Goal: Information Seeking & Learning: Find specific fact

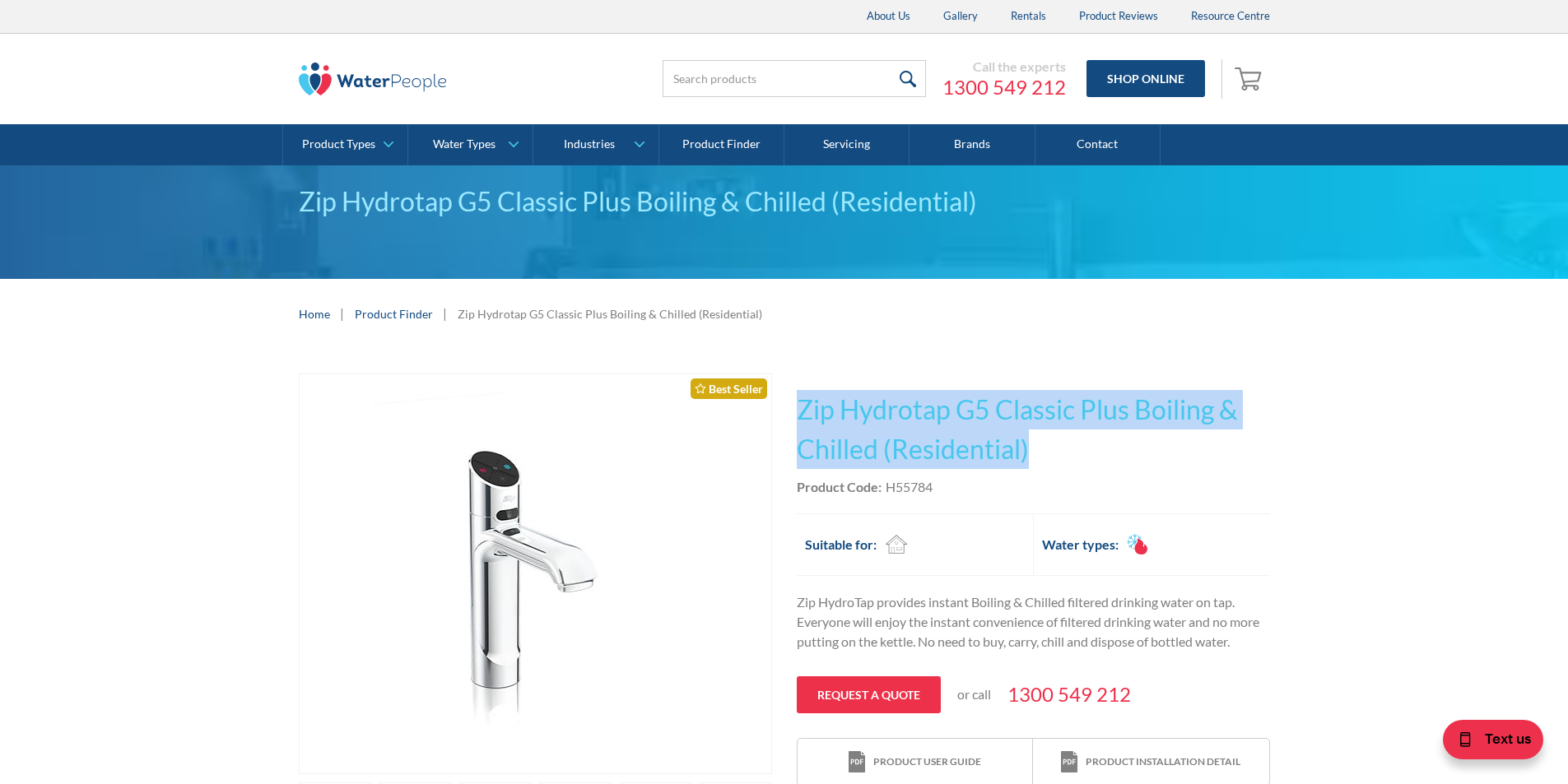
drag, startPoint x: 1046, startPoint y: 450, endPoint x: 800, endPoint y: 405, distance: 250.1
click at [800, 405] on h1 "Zip Hydrotap G5 Classic Plus Boiling & Chilled (Residential)" at bounding box center [1033, 429] width 473 height 79
copy h1 "Zip Hydrotap G5 Classic Plus Boiling & Chilled (Residential)"
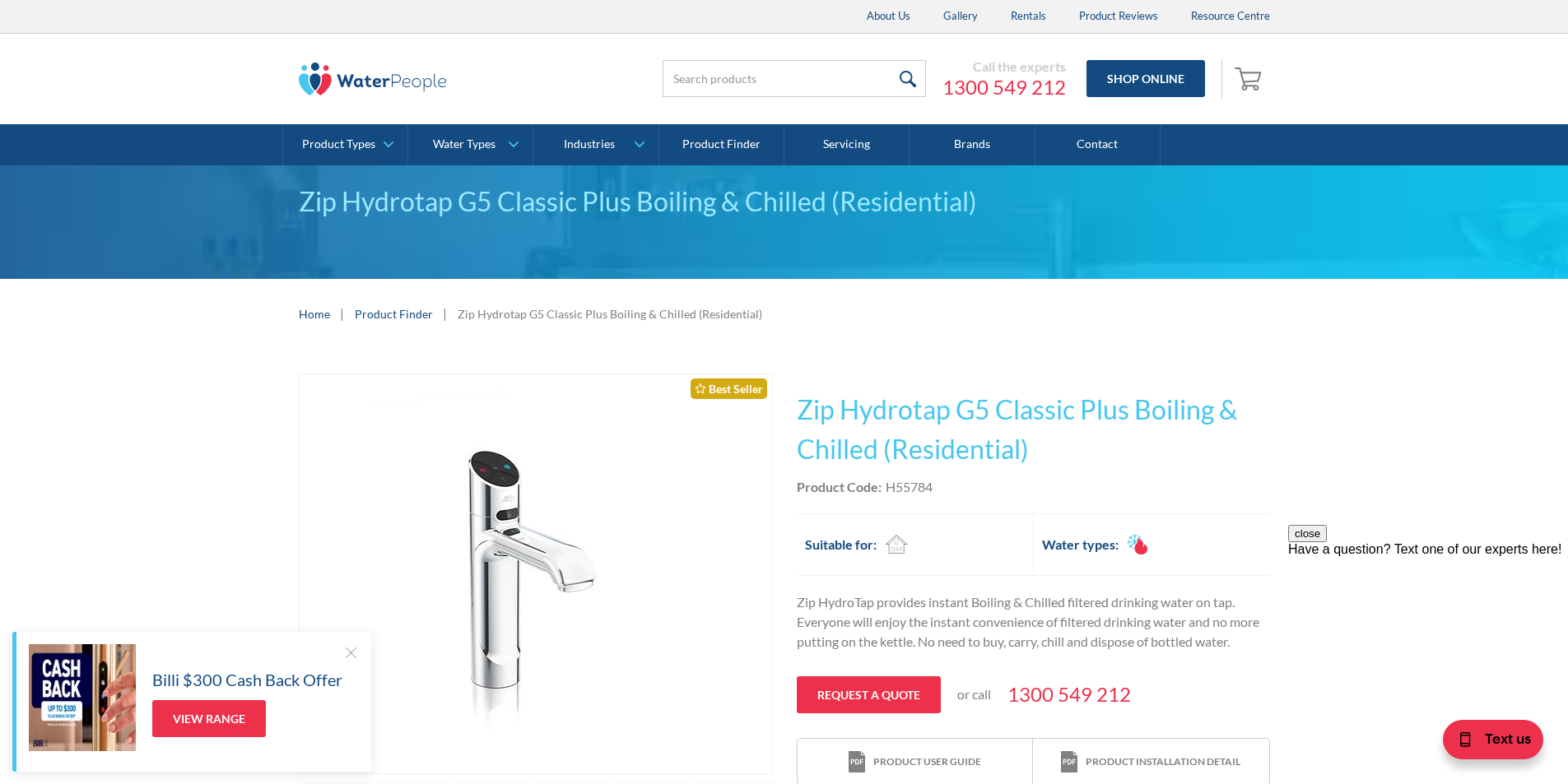
drag, startPoint x: 963, startPoint y: 482, endPoint x: 953, endPoint y: 488, distance: 11.7
click at [961, 485] on div "Product Code: H55784" at bounding box center [1033, 488] width 473 height 20
drag, startPoint x: 941, startPoint y: 486, endPoint x: 884, endPoint y: 488, distance: 57.0
click at [884, 488] on div "Product Code: H55784" at bounding box center [1033, 488] width 473 height 20
copy div "H55784"
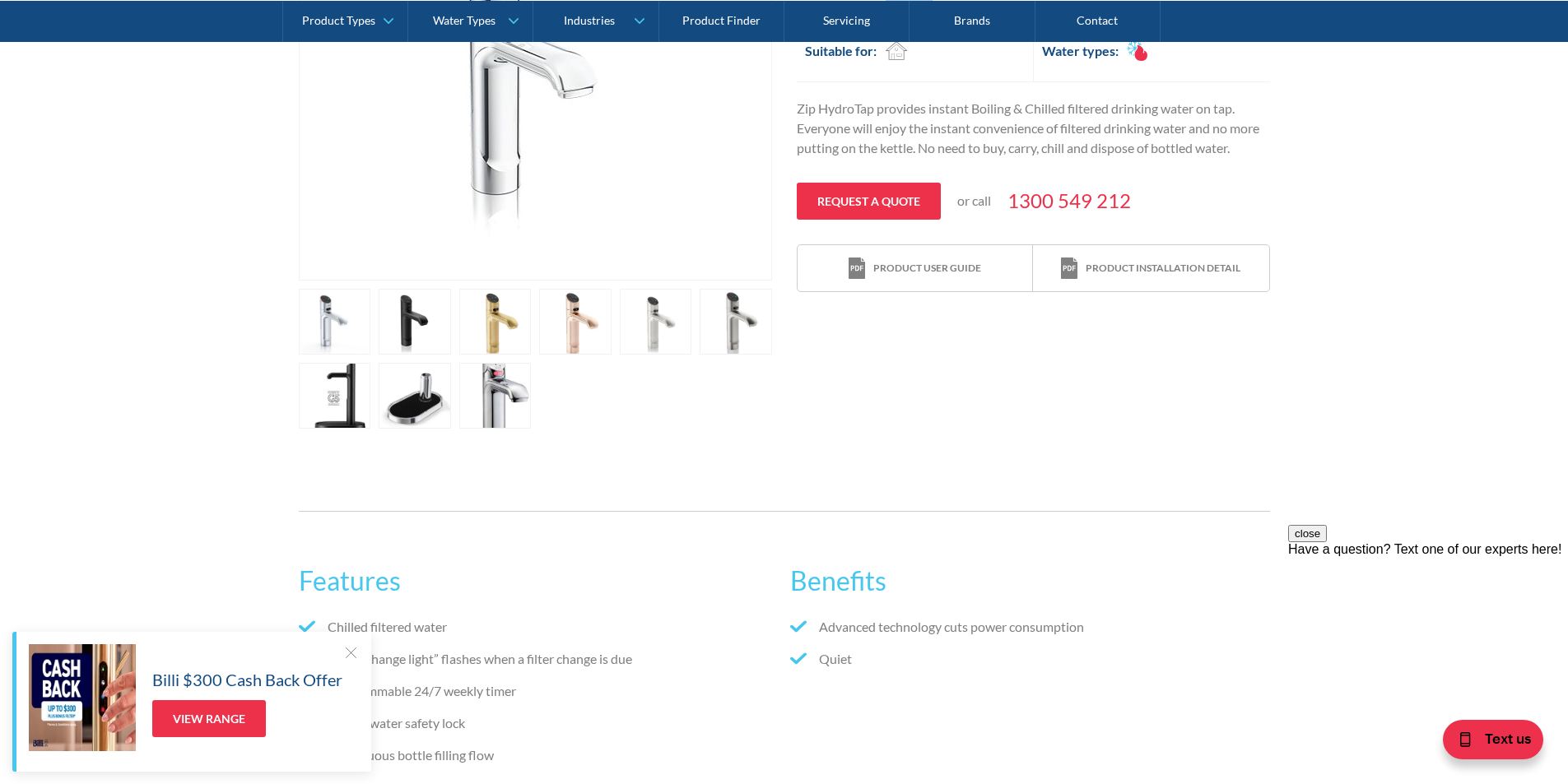
scroll to position [1070, 0]
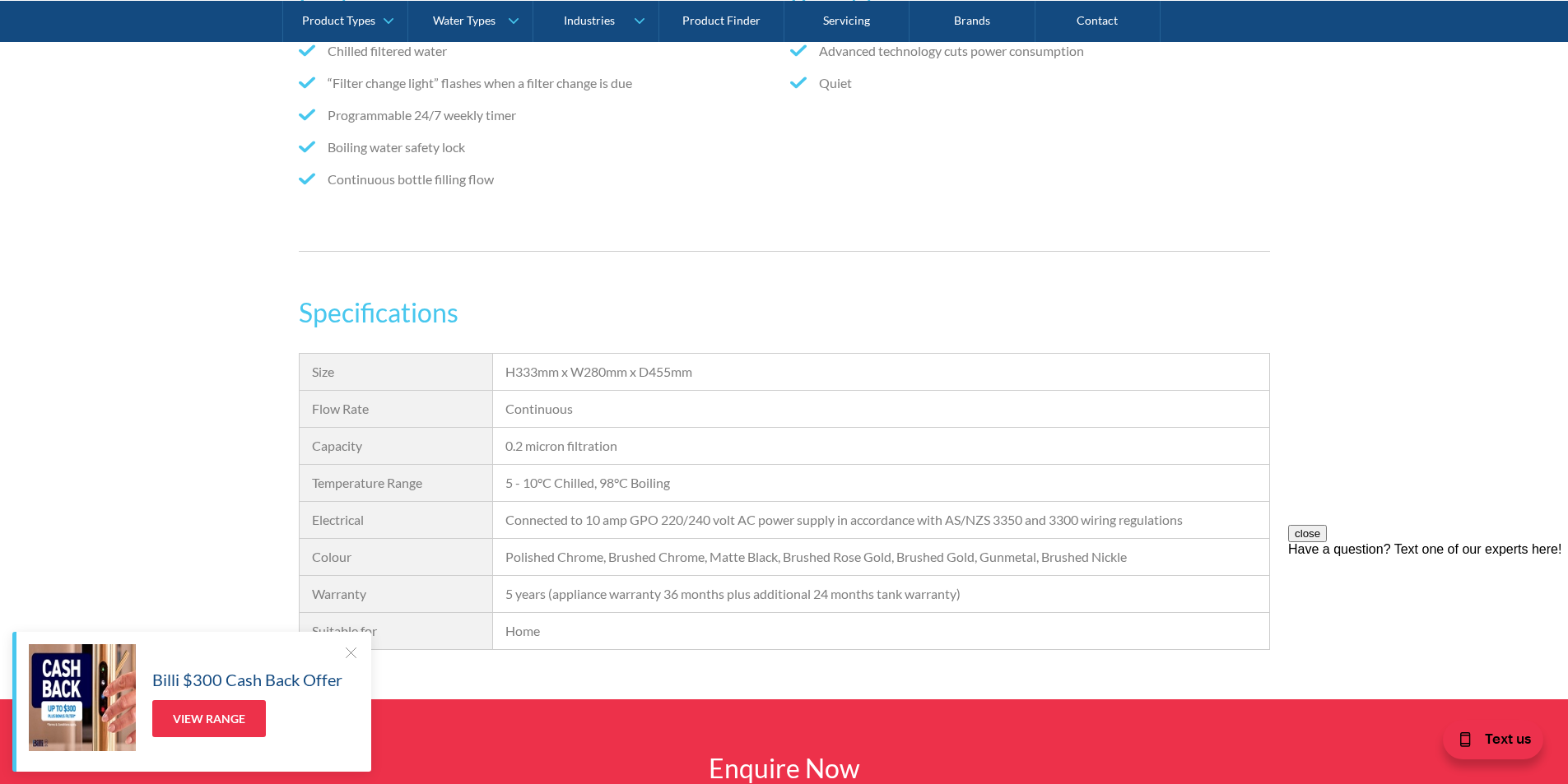
click at [708, 373] on div "H333mm x W280mm x D455mm" at bounding box center [881, 373] width 750 height 20
drag, startPoint x: 708, startPoint y: 373, endPoint x: 512, endPoint y: 372, distance: 196.0
click at [509, 370] on div "H333mm x W280mm x D455mm" at bounding box center [881, 373] width 750 height 20
copy div "H333mm x W280mm x D455mm"
